Goal: Information Seeking & Learning: Learn about a topic

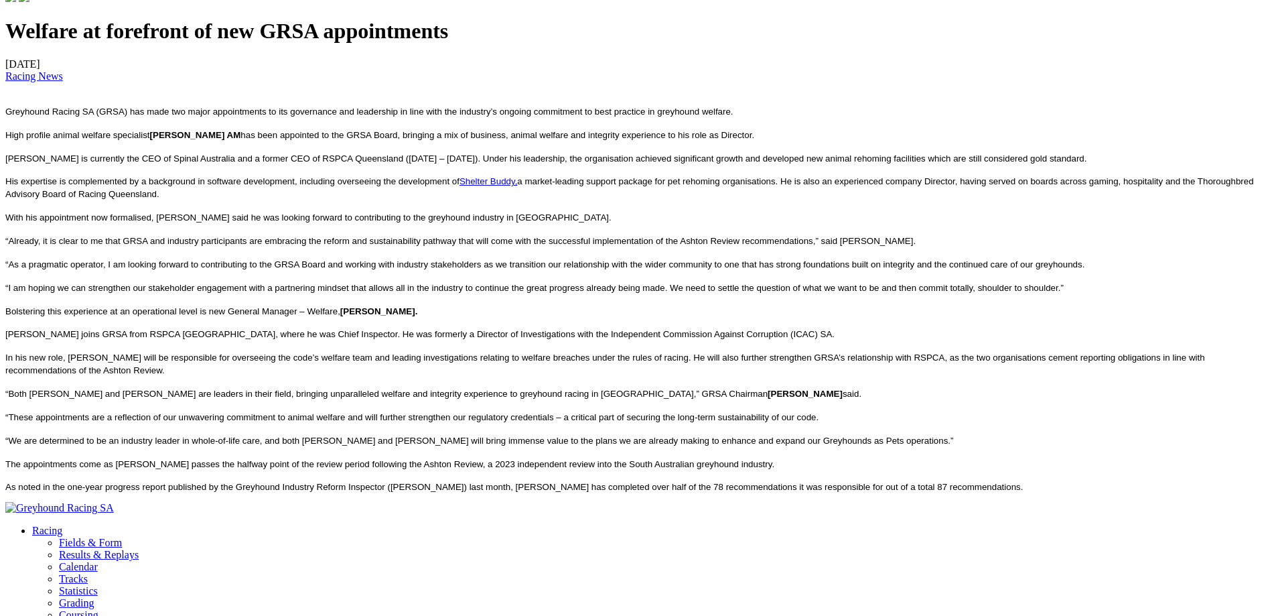
scroll to position [469, 0]
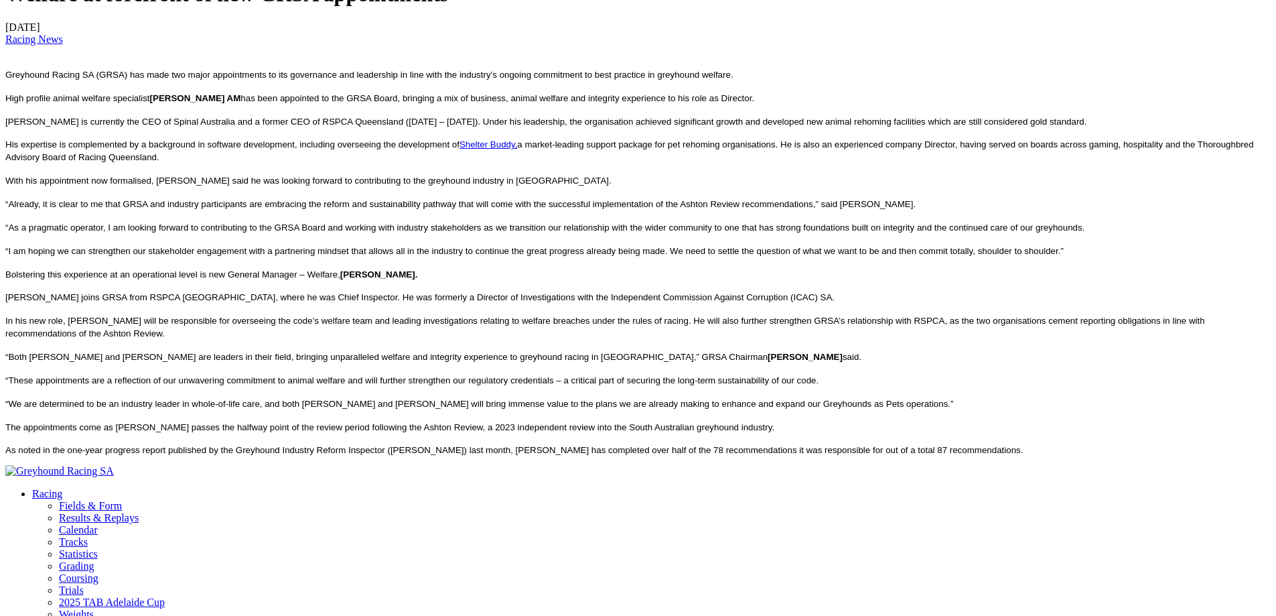
drag, startPoint x: 192, startPoint y: 100, endPoint x: 893, endPoint y: 111, distance: 700.9
click at [893, 111] on div "Welfare at forefront of new GRSA appointments [DATE] Racing News Greyhound Raci…" at bounding box center [638, 219] width 1266 height 474
drag, startPoint x: 893, startPoint y: 111, endPoint x: 870, endPoint y: 151, distance: 46.0
click at [870, 151] on div "Welfare at forefront of new GRSA appointments [DATE] Racing News Greyhound Raci…" at bounding box center [638, 219] width 1266 height 474
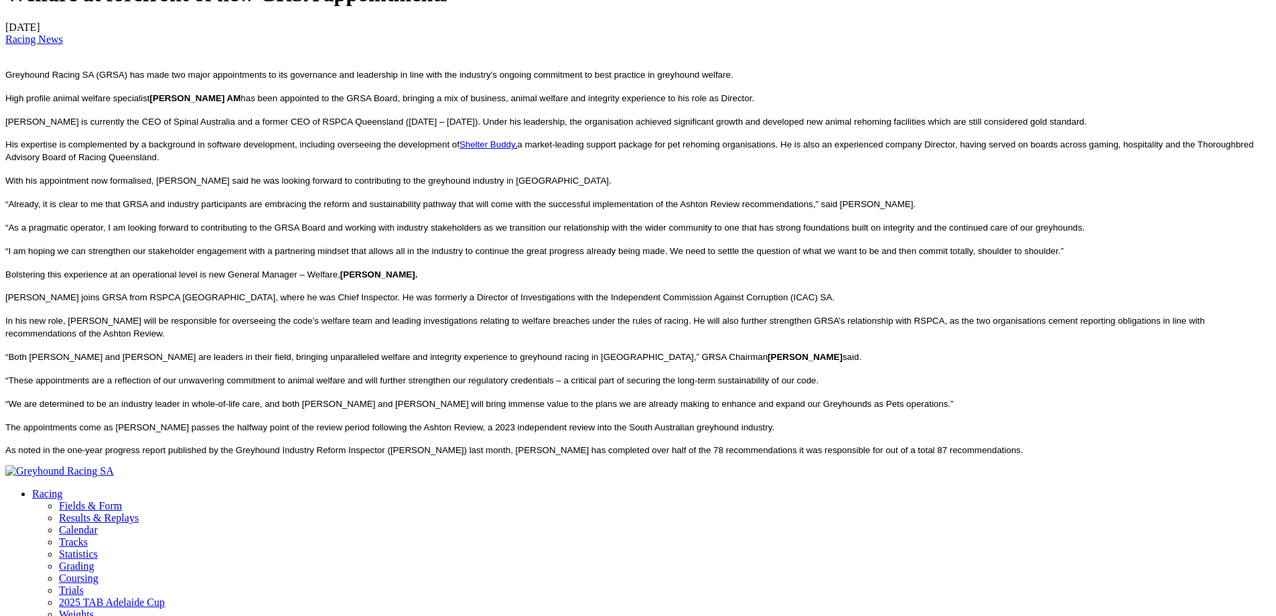
click at [870, 128] on p "[PERSON_NAME] is currently the CEO of Spinal Australia and a former CEO of RSPC…" at bounding box center [638, 121] width 1266 height 13
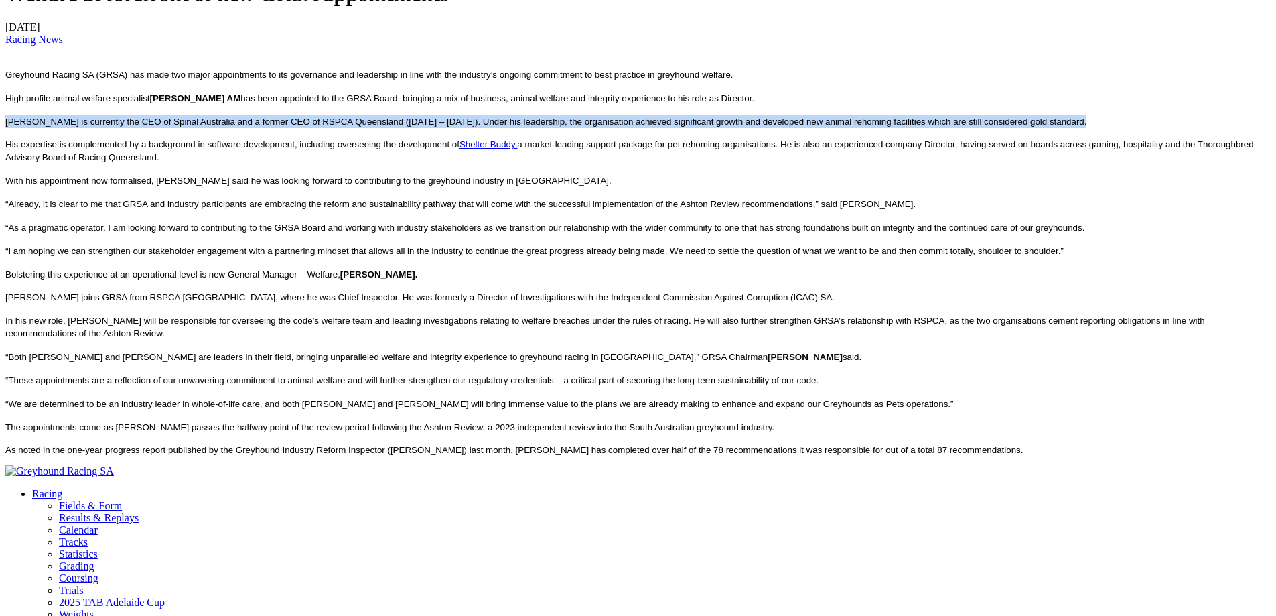
drag, startPoint x: 870, startPoint y: 151, endPoint x: 189, endPoint y: 139, distance: 680.8
click at [189, 139] on div "Welfare at forefront of new GRSA appointments [DATE] Racing News Greyhound Raci…" at bounding box center [638, 219] width 1266 height 474
drag, startPoint x: 189, startPoint y: 139, endPoint x: 362, endPoint y: 157, distance: 173.8
click at [362, 157] on div "Welfare at forefront of new GRSA appointments [DATE] Racing News Greyhound Raci…" at bounding box center [638, 219] width 1266 height 474
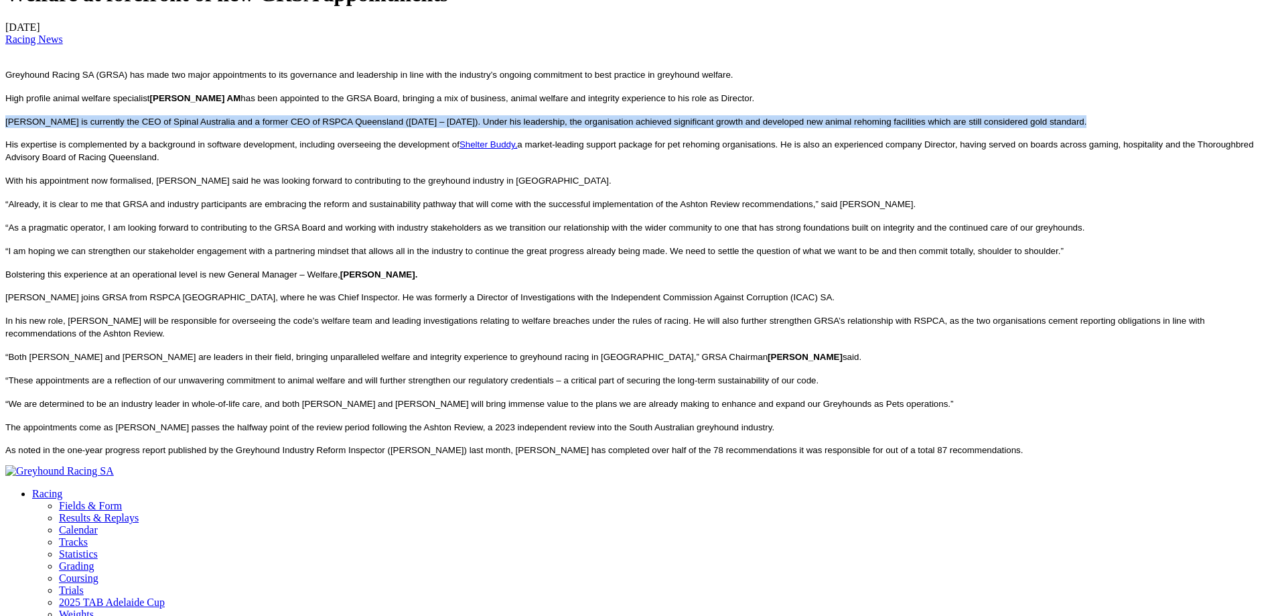
click at [362, 128] on p "[PERSON_NAME] is currently the CEO of Spinal Australia and a former CEO of RSPC…" at bounding box center [638, 121] width 1266 height 13
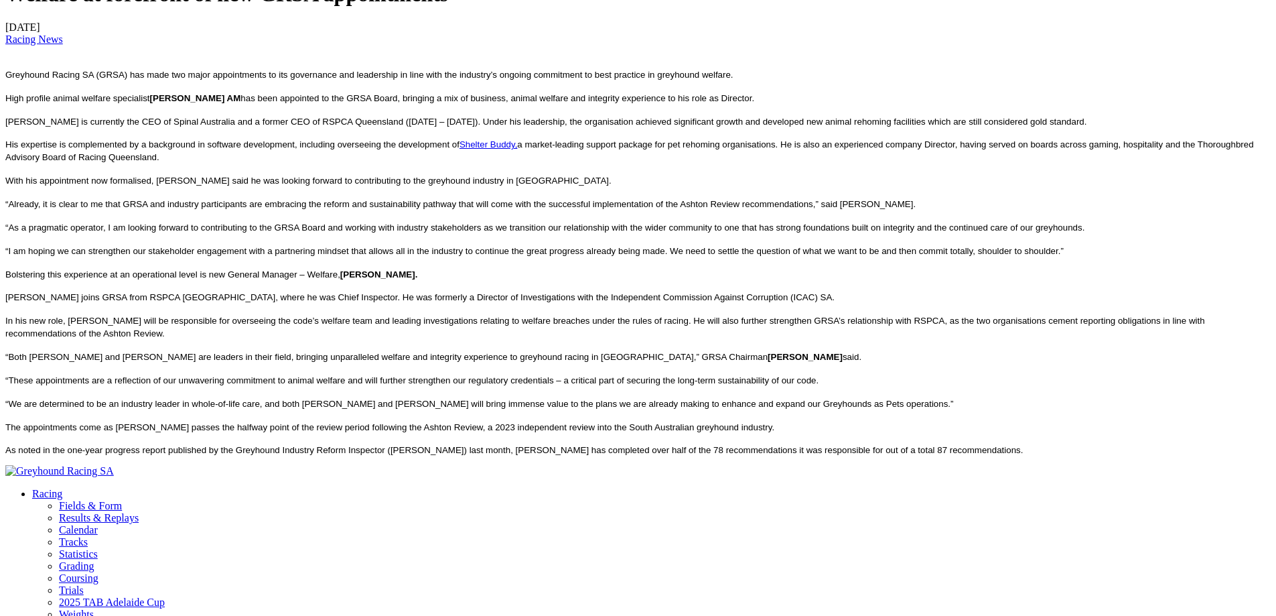
drag, startPoint x: 362, startPoint y: 157, endPoint x: 628, endPoint y: 186, distance: 266.9
click at [628, 186] on div "Welfare at forefront of new GRSA appointments [DATE] Racing News Greyhound Raci…" at bounding box center [638, 219] width 1266 height 474
click at [628, 163] on p "His expertise is complemented by a background in software development, includin…" at bounding box center [638, 150] width 1266 height 25
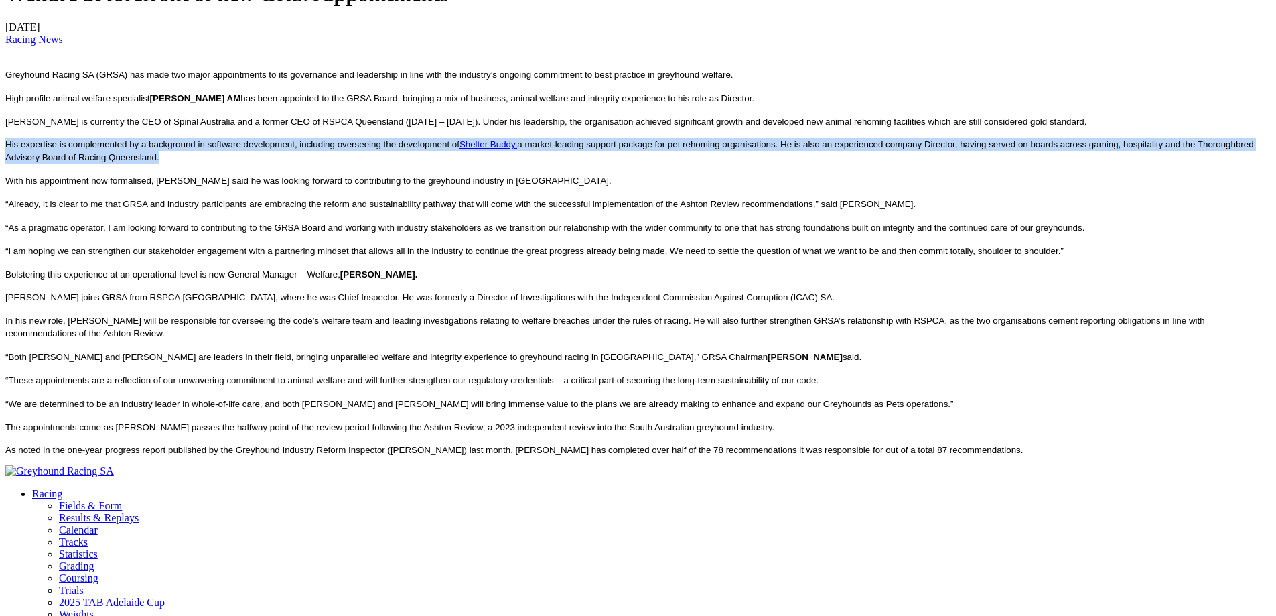
drag, startPoint x: 628, startPoint y: 186, endPoint x: 192, endPoint y: 176, distance: 436.3
click at [192, 176] on div "Welfare at forefront of new GRSA appointments [DATE] Racing News Greyhound Raci…" at bounding box center [638, 219] width 1266 height 474
drag, startPoint x: 192, startPoint y: 176, endPoint x: 792, endPoint y: 204, distance: 600.9
click at [792, 204] on div "Welfare at forefront of new GRSA appointments [DATE] Racing News Greyhound Raci…" at bounding box center [638, 219] width 1266 height 474
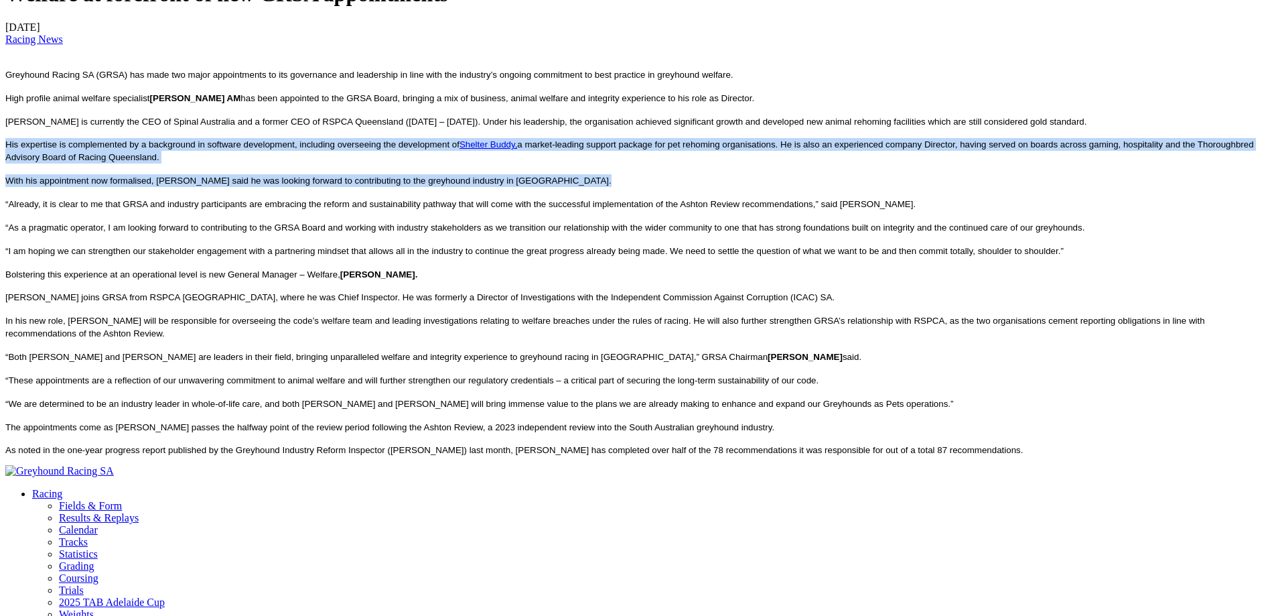
click at [792, 187] on p "With his appointment now formalised, [PERSON_NAME] said he was looking forward …" at bounding box center [638, 180] width 1266 height 13
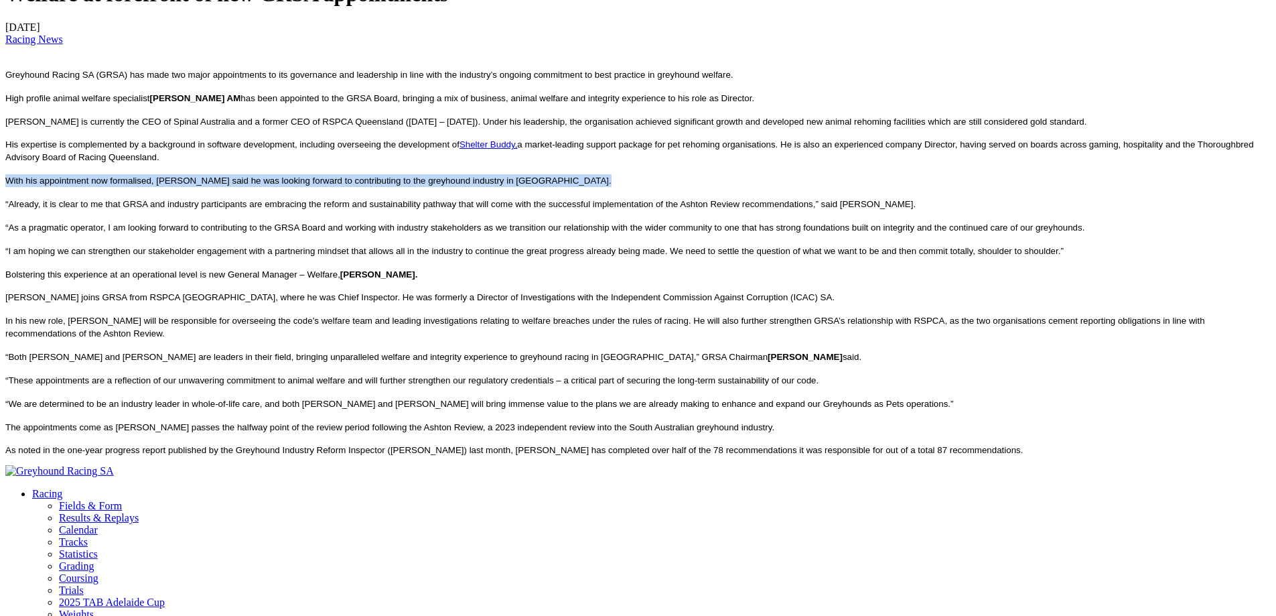
drag, startPoint x: 792, startPoint y: 204, endPoint x: 190, endPoint y: 199, distance: 601.7
click at [190, 199] on div "Welfare at forefront of new GRSA appointments [DATE] Racing News Greyhound Raci…" at bounding box center [638, 219] width 1266 height 474
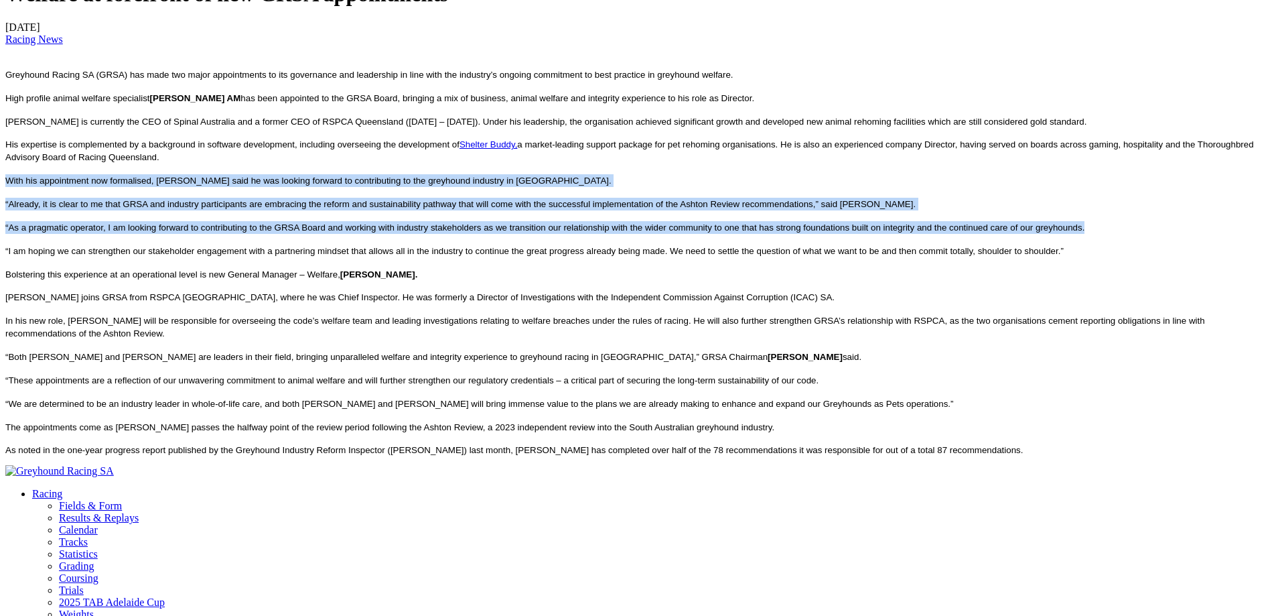
drag, startPoint x: 194, startPoint y: 204, endPoint x: 446, endPoint y: 266, distance: 258.9
click at [446, 266] on div "Welfare at forefront of new GRSA appointments [DATE] Racing News Greyhound Raci…" at bounding box center [638, 219] width 1266 height 474
click at [446, 234] on p "“As a pragmatic operator, I am looking forward to contributing to the GRSA Boar…" at bounding box center [638, 227] width 1266 height 13
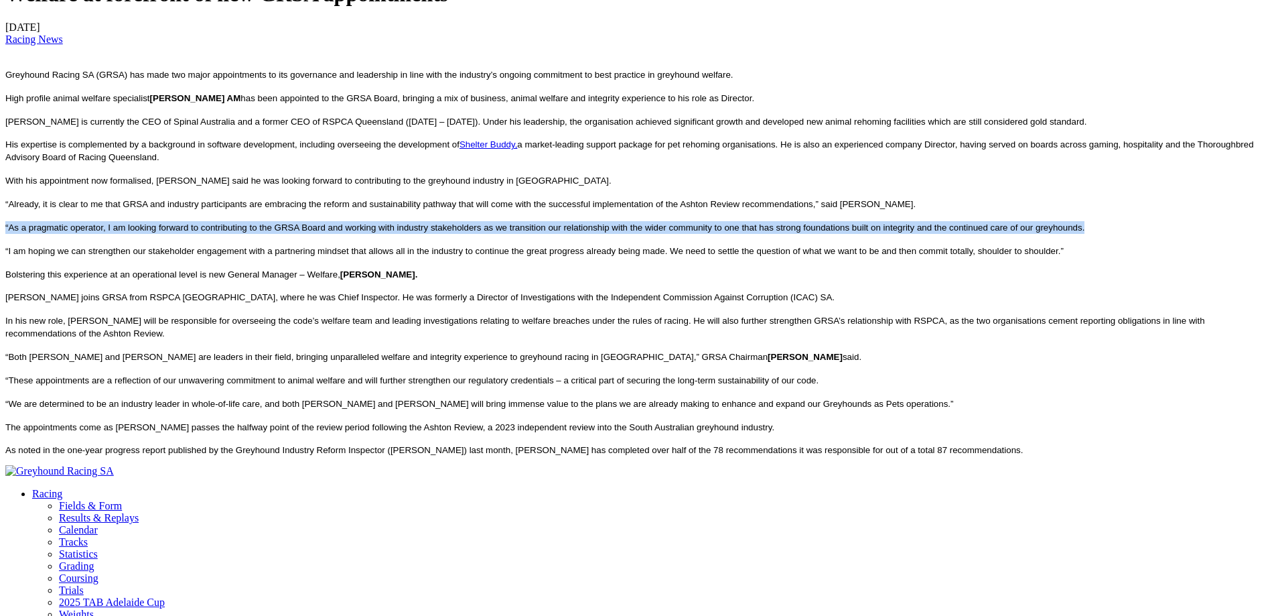
drag, startPoint x: 446, startPoint y: 266, endPoint x: 192, endPoint y: 237, distance: 254.9
click at [192, 237] on div "Welfare at forefront of new GRSA appointments [DATE] Racing News Greyhound Raci…" at bounding box center [638, 219] width 1266 height 474
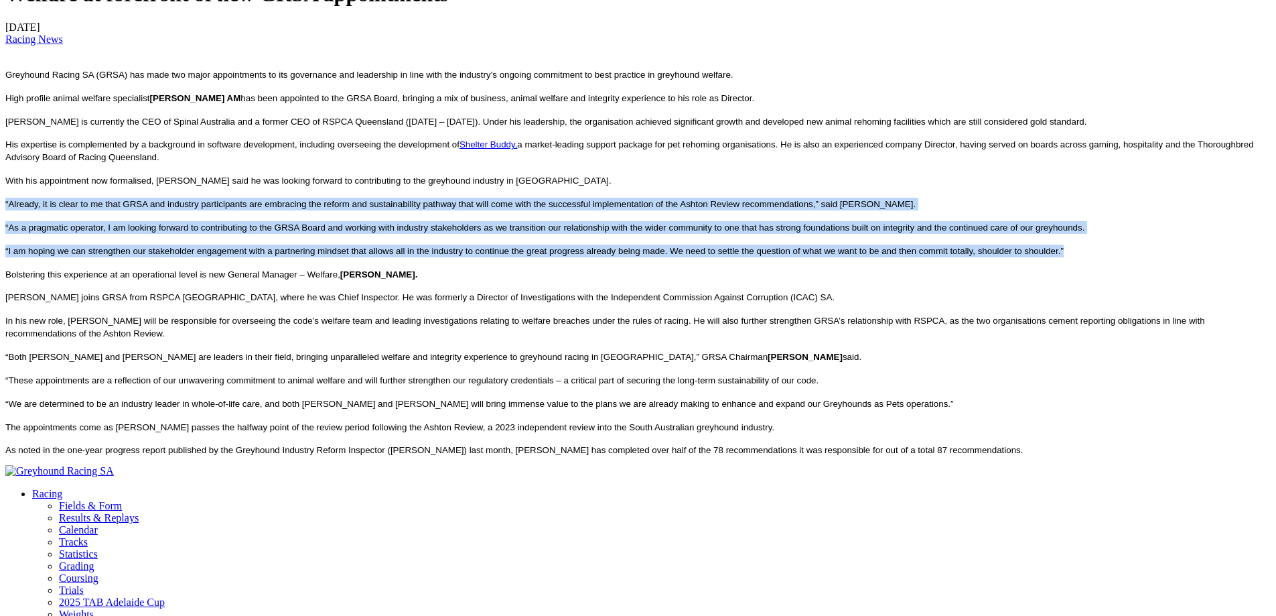
drag, startPoint x: 192, startPoint y: 230, endPoint x: 397, endPoint y: 287, distance: 212.3
click at [397, 287] on div "Welfare at forefront of new GRSA appointments [DATE] Racing News Greyhound Raci…" at bounding box center [638, 219] width 1266 height 474
click at [397, 257] on p "“I am hoping we can strengthen our stakeholder engagement with a partnering min…" at bounding box center [638, 251] width 1266 height 13
drag, startPoint x: 397, startPoint y: 287, endPoint x: 143, endPoint y: 215, distance: 263.4
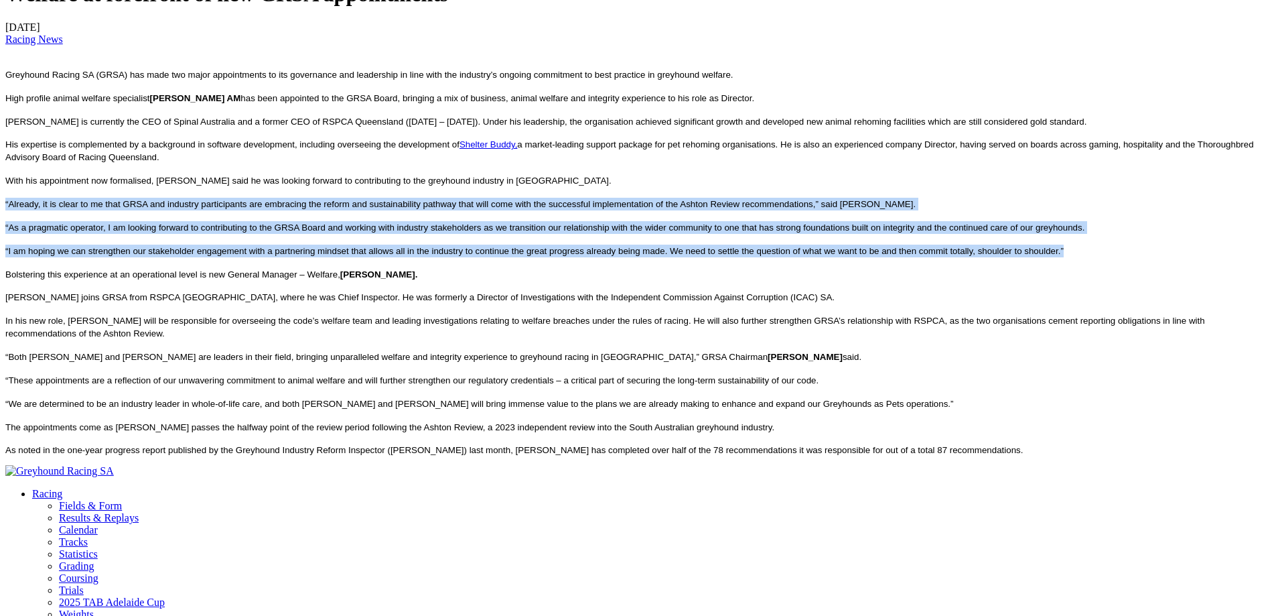
drag, startPoint x: 143, startPoint y: 215, endPoint x: 387, endPoint y: 298, distance: 257.6
click at [387, 257] on p "“I am hoping we can strengthen our stakeholder engagement with a partnering min…" at bounding box center [638, 251] width 1266 height 13
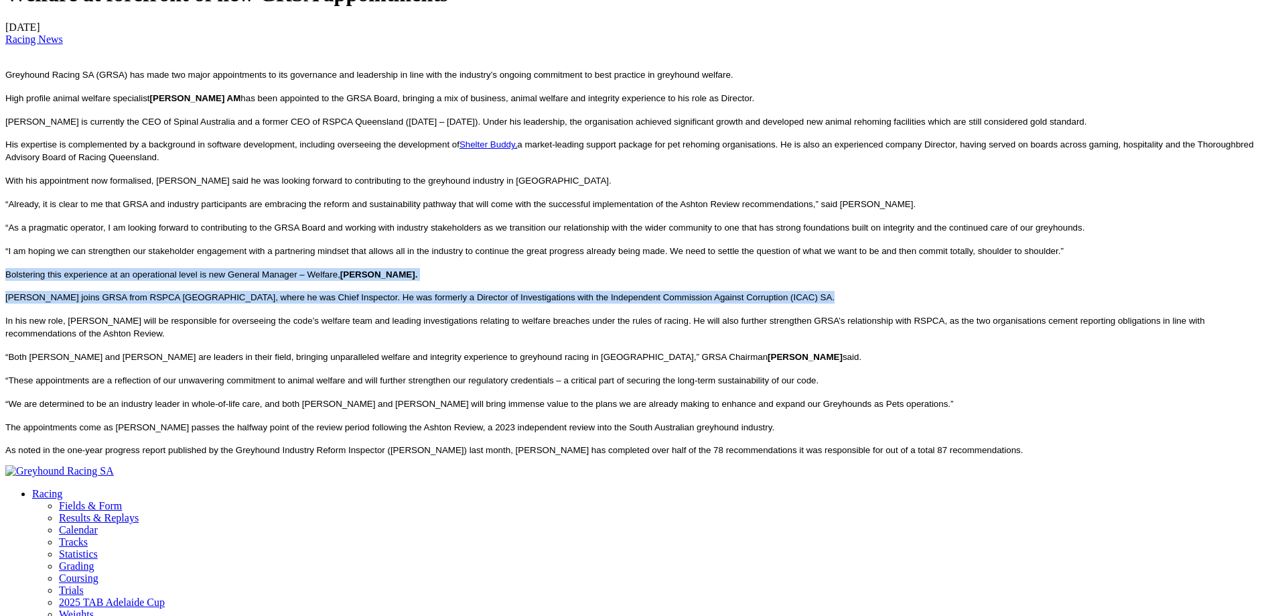
drag, startPoint x: 387, startPoint y: 298, endPoint x: 905, endPoint y: 328, distance: 518.7
click at [905, 328] on div "Welfare at forefront of new GRSA appointments [DATE] Racing News Greyhound Raci…" at bounding box center [638, 219] width 1266 height 474
drag, startPoint x: 905, startPoint y: 328, endPoint x: 895, endPoint y: 306, distance: 23.7
click at [895, 306] on div "Welfare at forefront of new GRSA appointments [DATE] Racing News Greyhound Raci…" at bounding box center [638, 219] width 1266 height 474
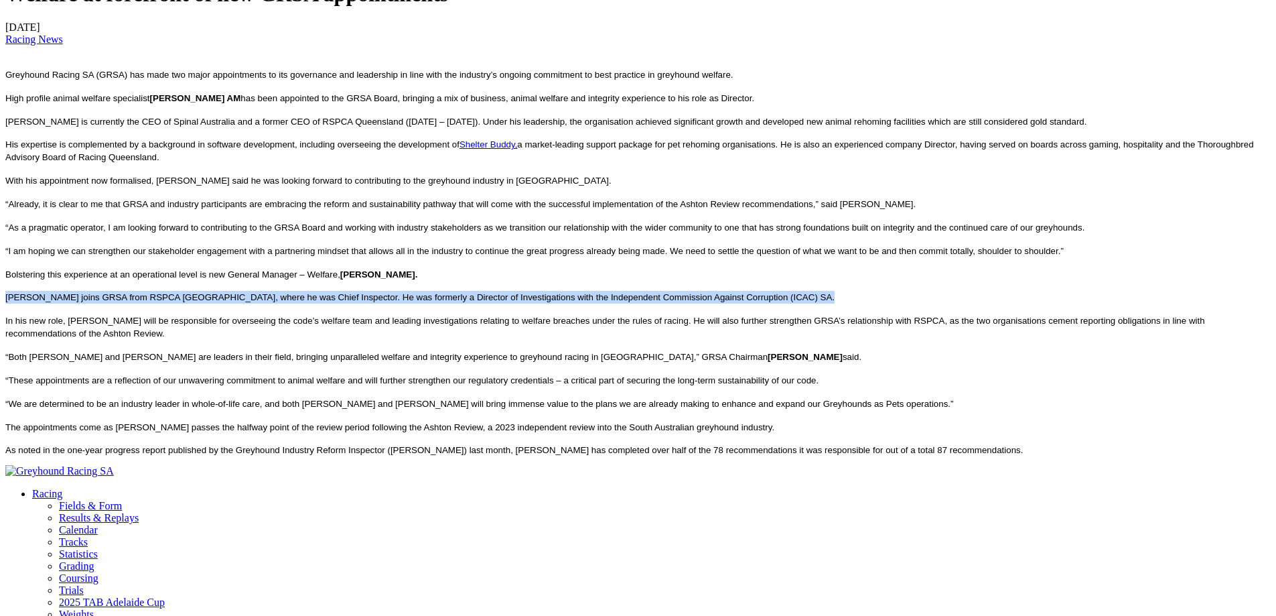
click at [895, 306] on div "Welfare at forefront of new GRSA appointments [DATE] Racing News Greyhound Raci…" at bounding box center [638, 219] width 1266 height 474
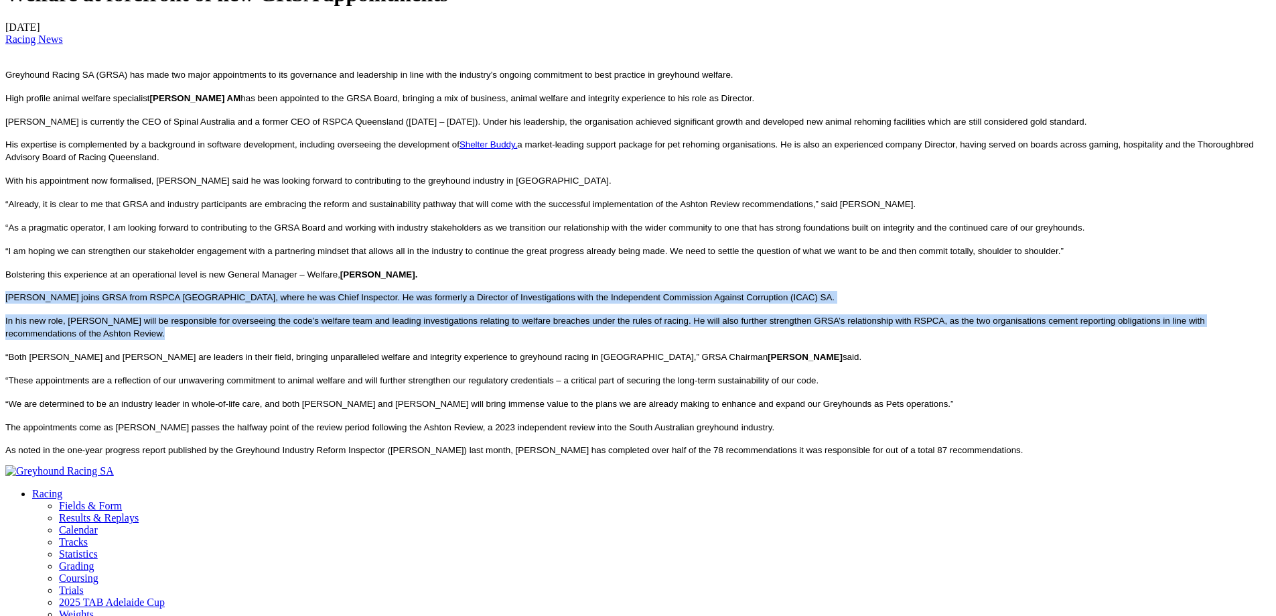
drag, startPoint x: 895, startPoint y: 306, endPoint x: 886, endPoint y: 366, distance: 60.3
click at [886, 366] on div "Welfare at forefront of new GRSA appointments [DATE] Racing News Greyhound Raci…" at bounding box center [638, 219] width 1266 height 474
click at [886, 340] on p "In his new role, [PERSON_NAME] will be responsible for overseeing the code’s we…" at bounding box center [638, 326] width 1266 height 25
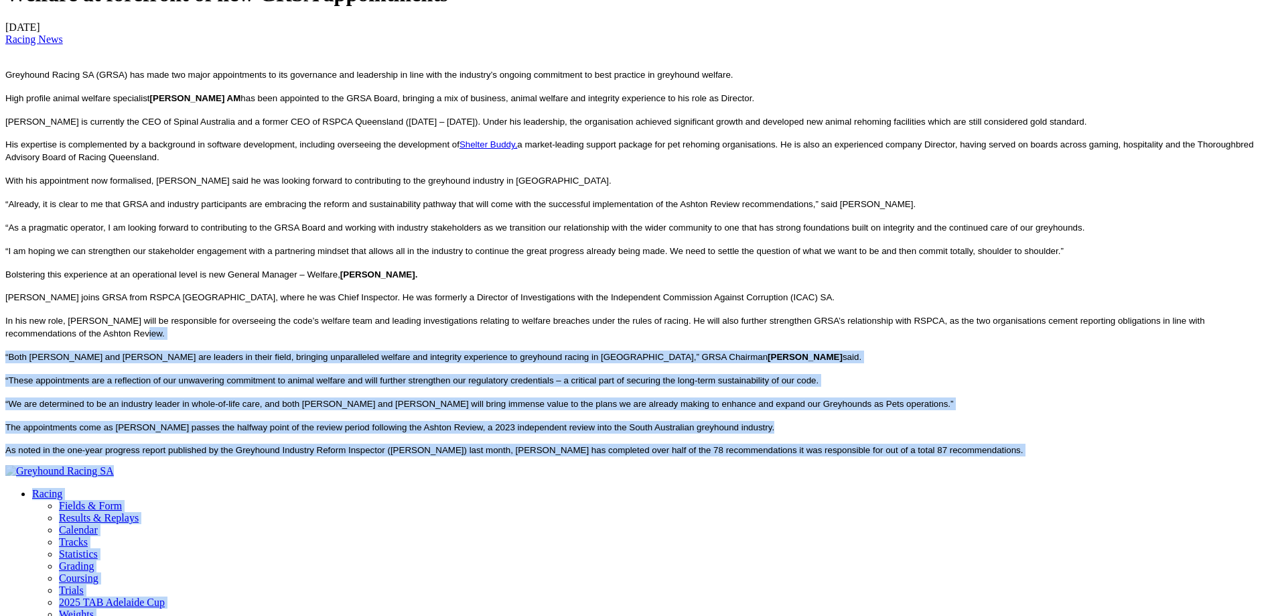
drag, startPoint x: 886, startPoint y: 366, endPoint x: 1040, endPoint y: 460, distance: 180.2
click at [1040, 456] on div "Welfare at forefront of new GRSA appointments [DATE] Racing News Greyhound Raci…" at bounding box center [638, 219] width 1266 height 474
drag, startPoint x: 1040, startPoint y: 460, endPoint x: 1008, endPoint y: 366, distance: 99.8
click at [1008, 366] on div "Welfare at forefront of new GRSA appointments [DATE] Racing News Greyhound Raci…" at bounding box center [638, 219] width 1266 height 474
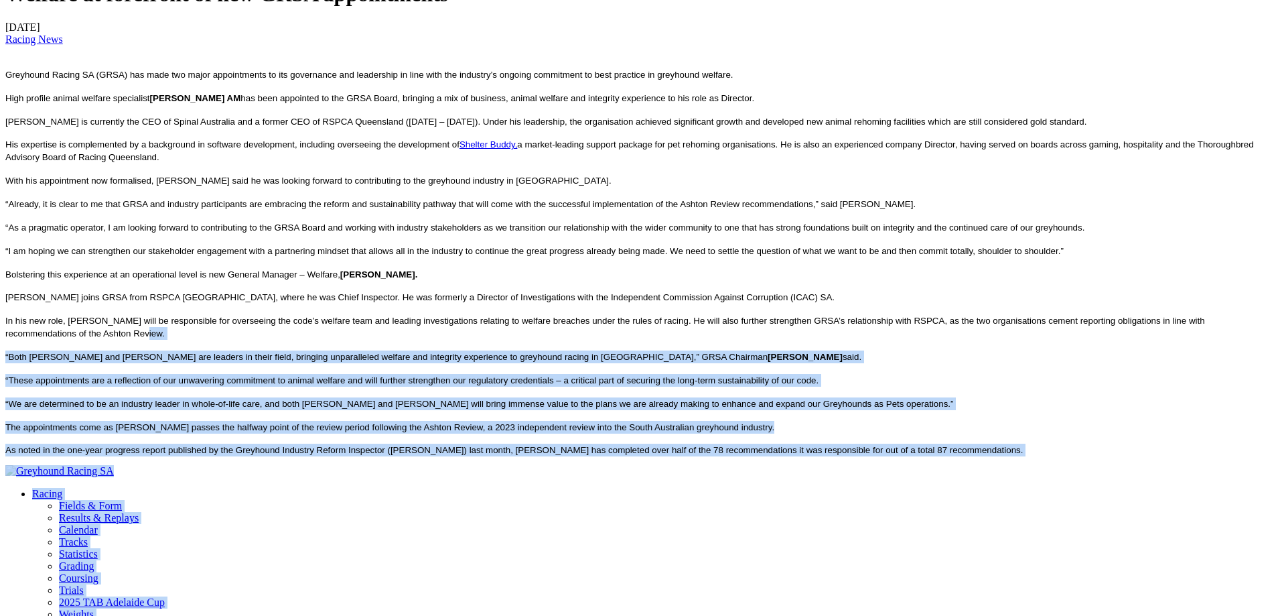
click at [1008, 340] on p "In his new role, [PERSON_NAME] will be responsible for overseeing the code’s we…" at bounding box center [638, 326] width 1266 height 25
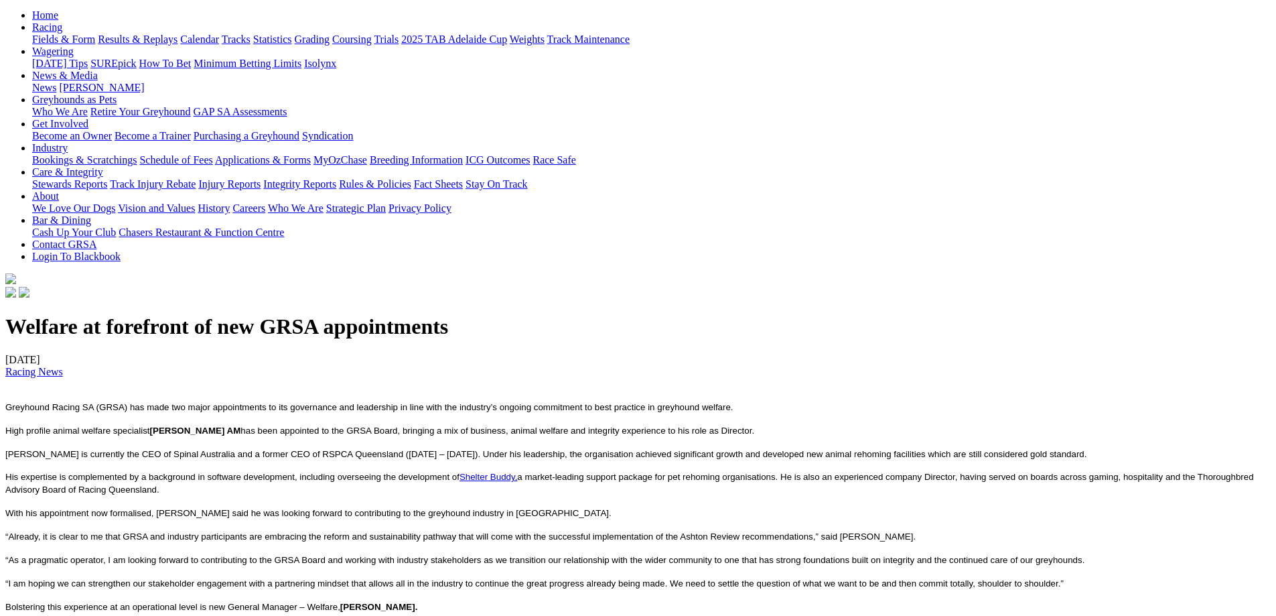
scroll to position [134, 0]
